Goal: Task Accomplishment & Management: Use online tool/utility

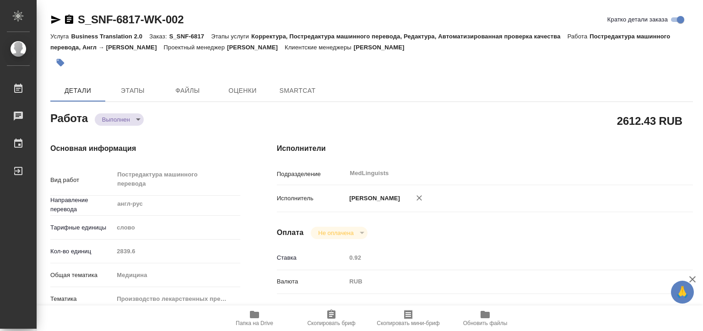
type textarea "x"
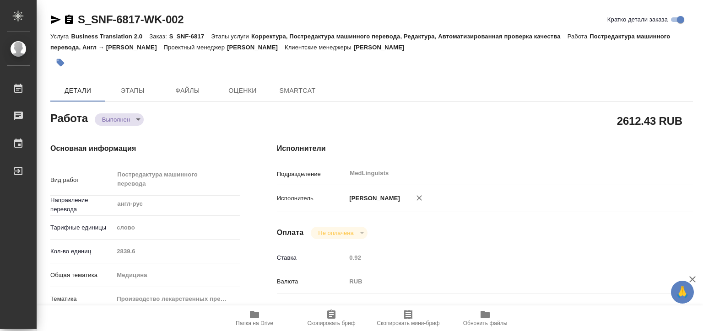
type textarea "x"
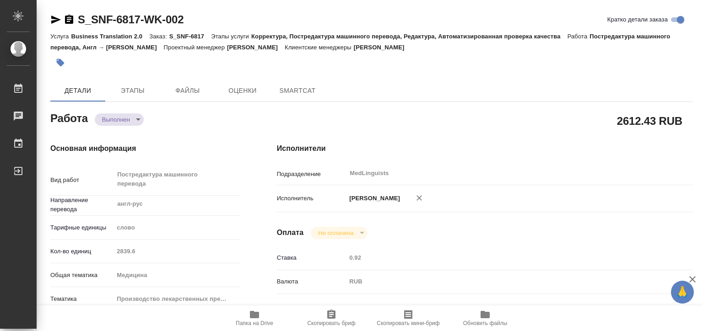
type textarea "x"
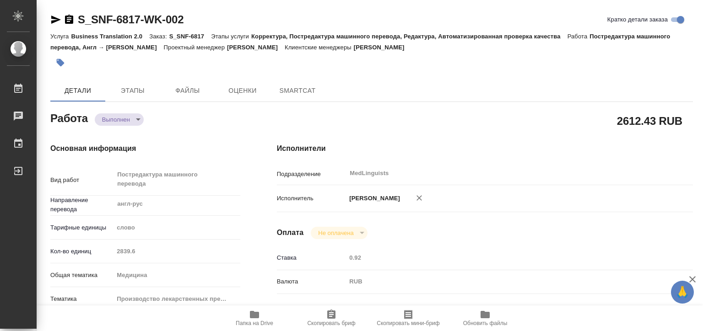
type textarea "x"
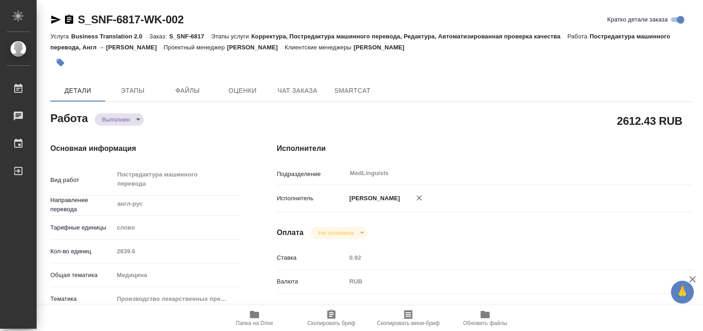
click at [242, 315] on span "Папка на Drive" at bounding box center [254, 317] width 66 height 17
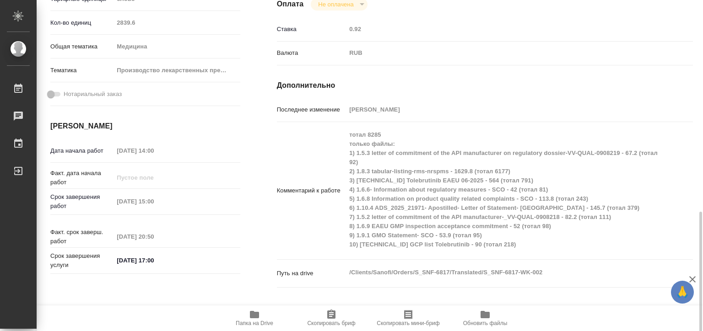
scroll to position [320, 0]
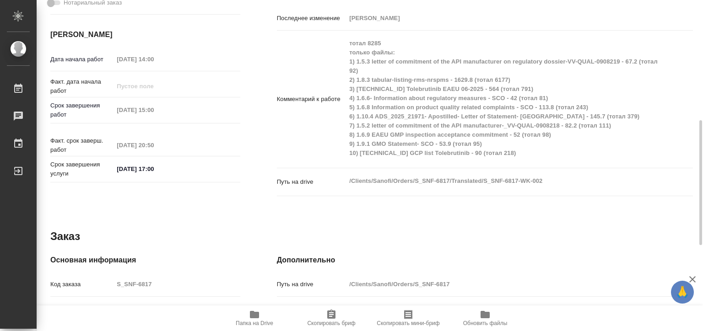
type textarea "x"
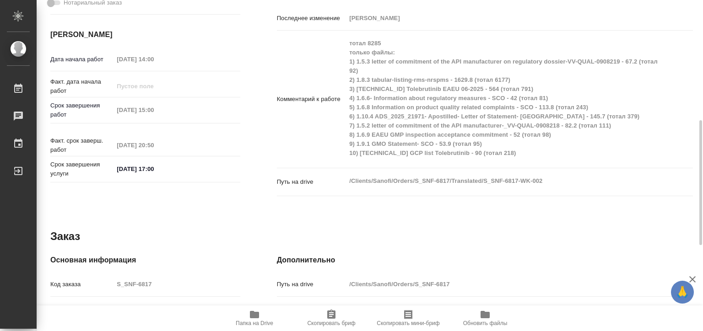
type textarea "x"
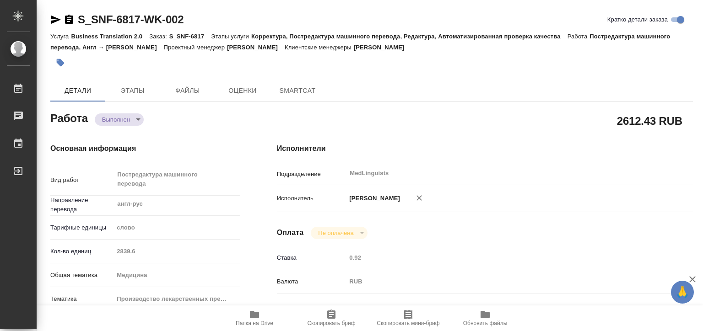
type textarea "x"
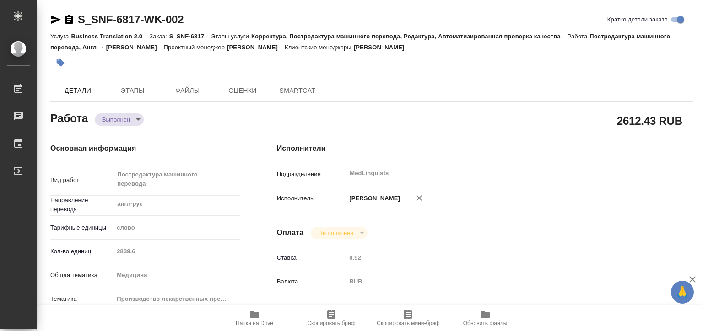
type textarea "x"
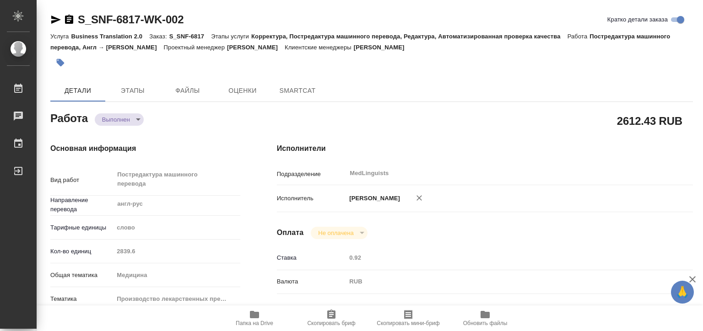
type textarea "x"
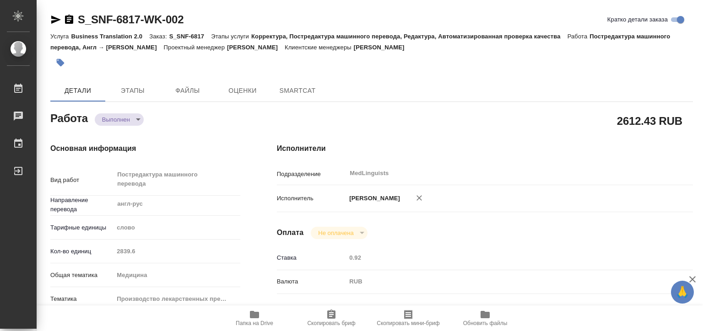
type textarea "x"
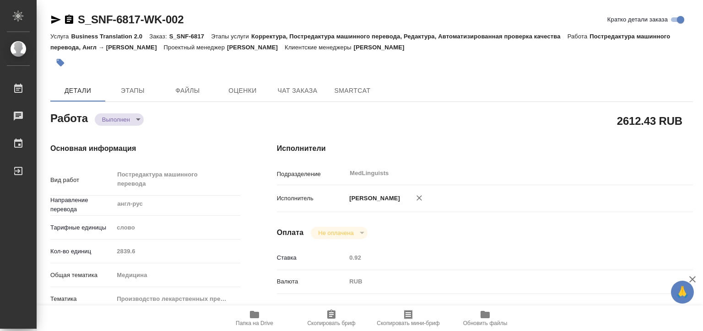
type textarea "x"
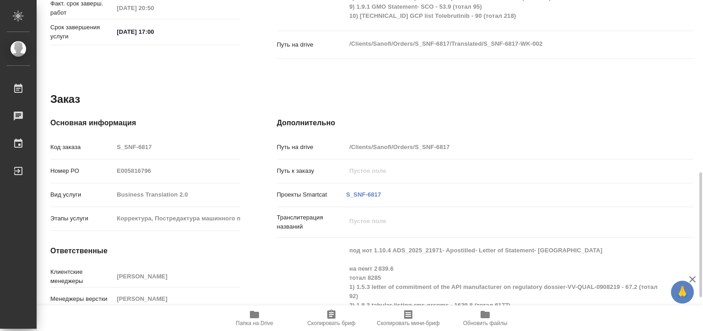
type textarea "x"
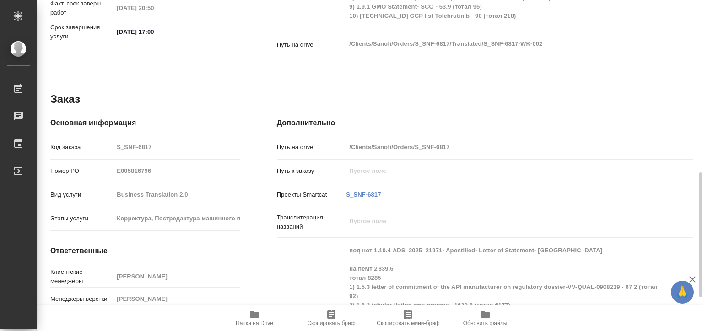
scroll to position [547, 0]
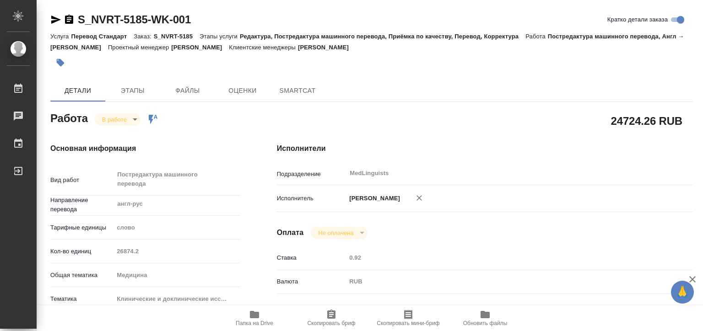
type textarea "x"
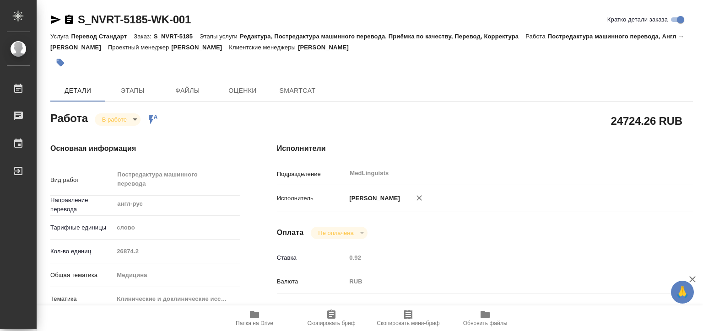
type textarea "x"
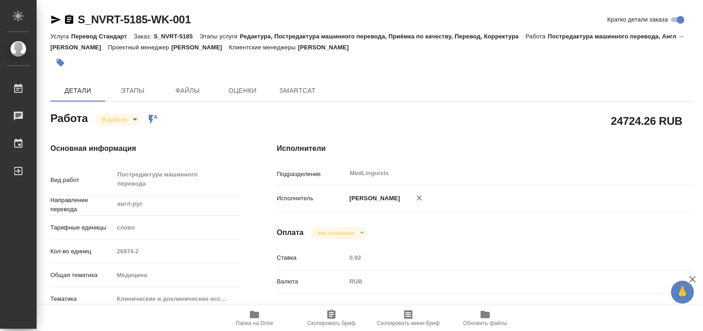
type textarea "x"
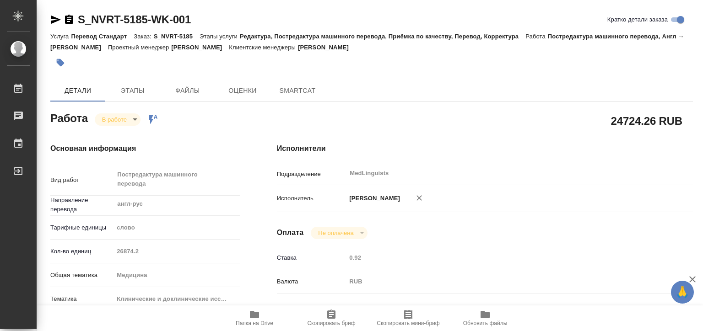
type textarea "x"
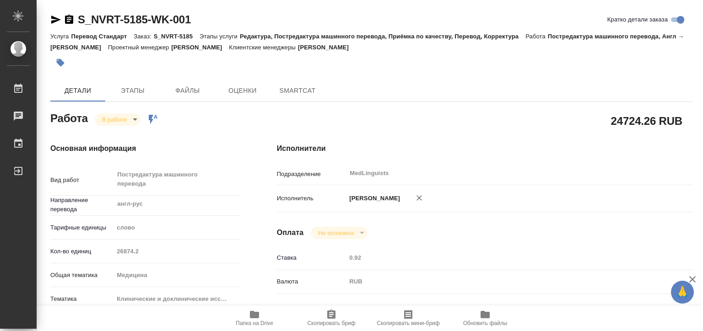
type textarea "x"
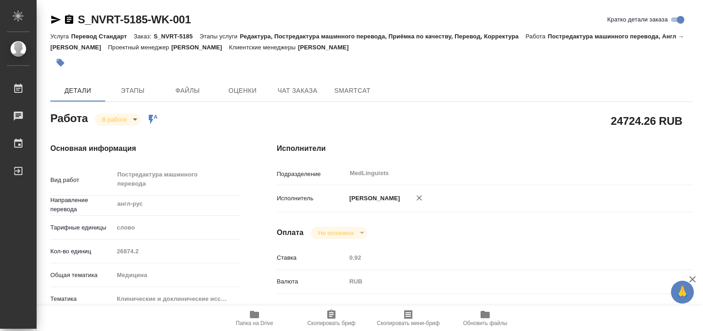
type textarea "x"
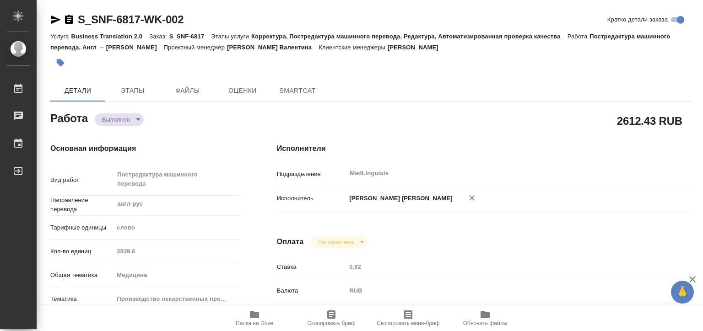
type textarea "x"
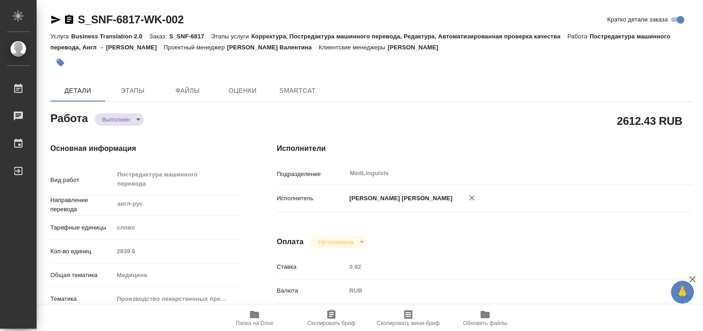
type textarea "x"
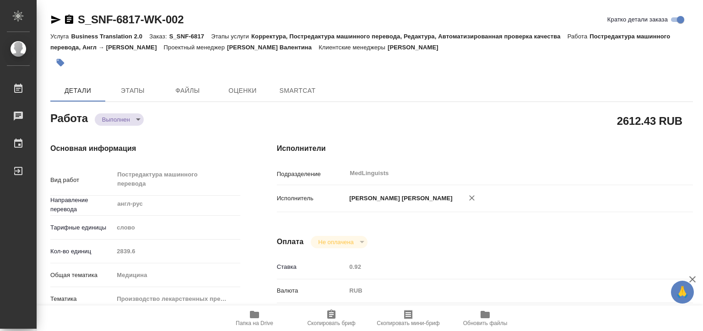
type textarea "x"
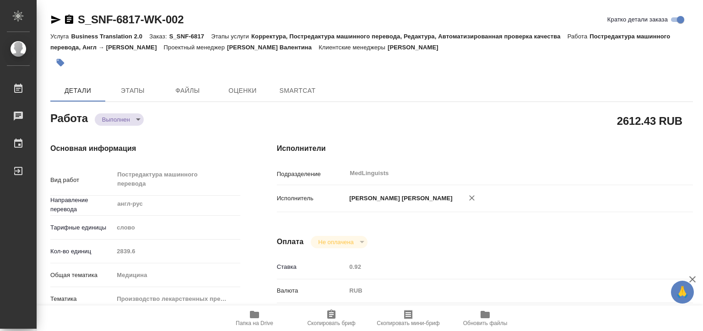
type textarea "x"
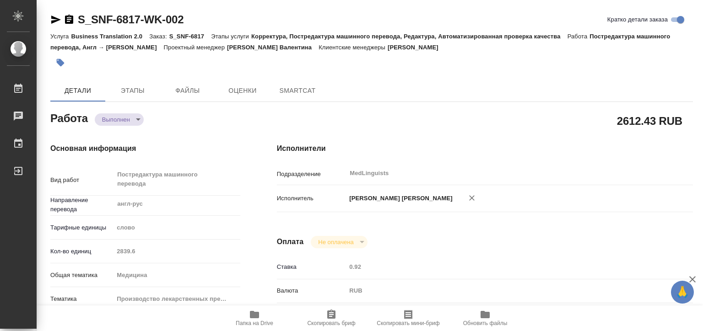
type textarea "x"
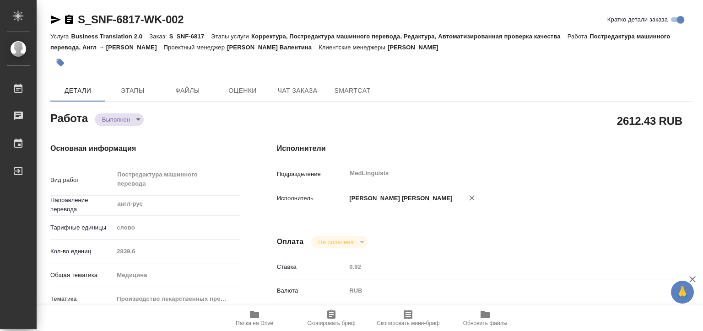
type textarea "x"
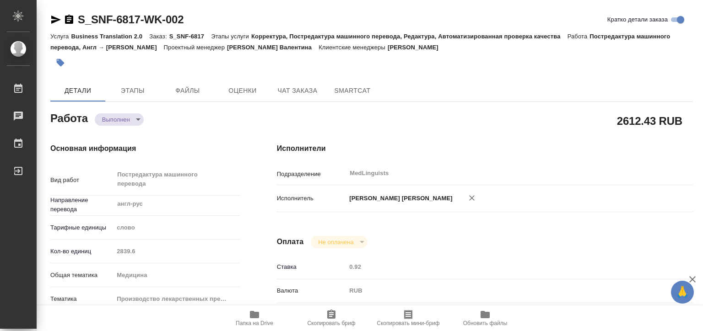
type textarea "x"
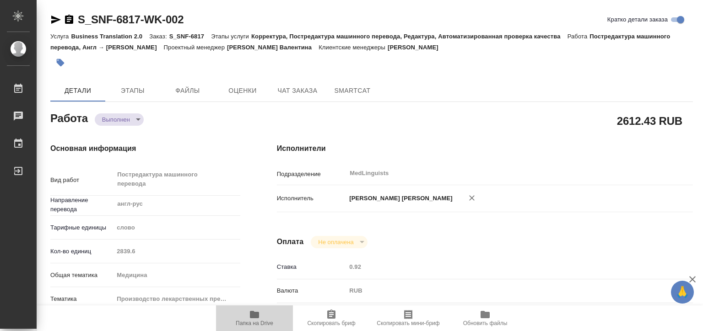
click at [253, 318] on icon "button" at bounding box center [254, 314] width 11 height 11
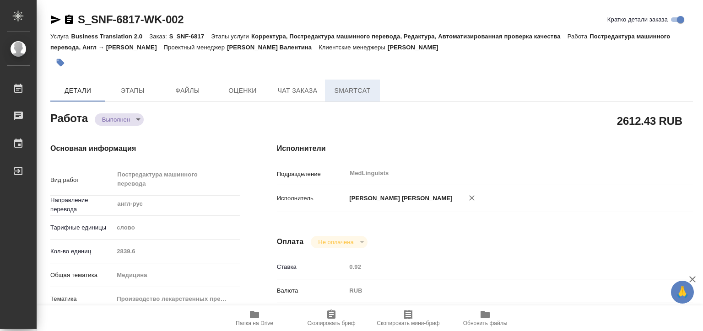
type textarea "x"
